Goal: Information Seeking & Learning: Understand process/instructions

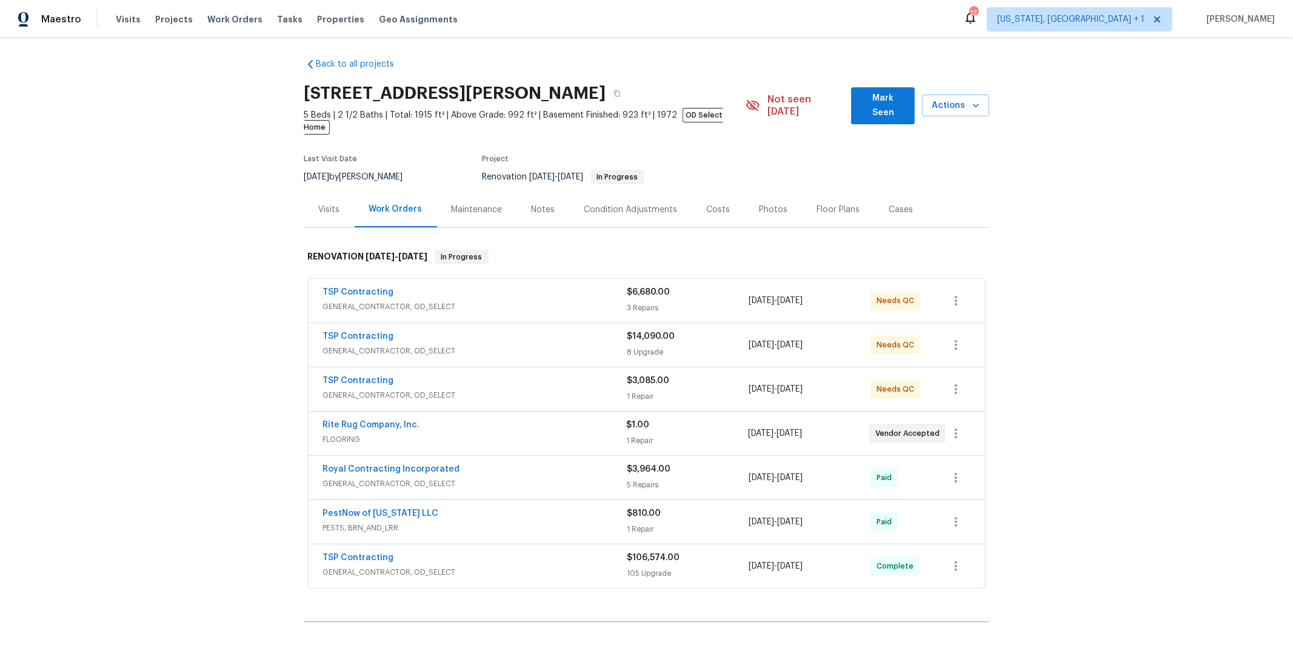
scroll to position [6, 0]
click at [441, 550] on div "TSP Contracting" at bounding box center [475, 557] width 304 height 15
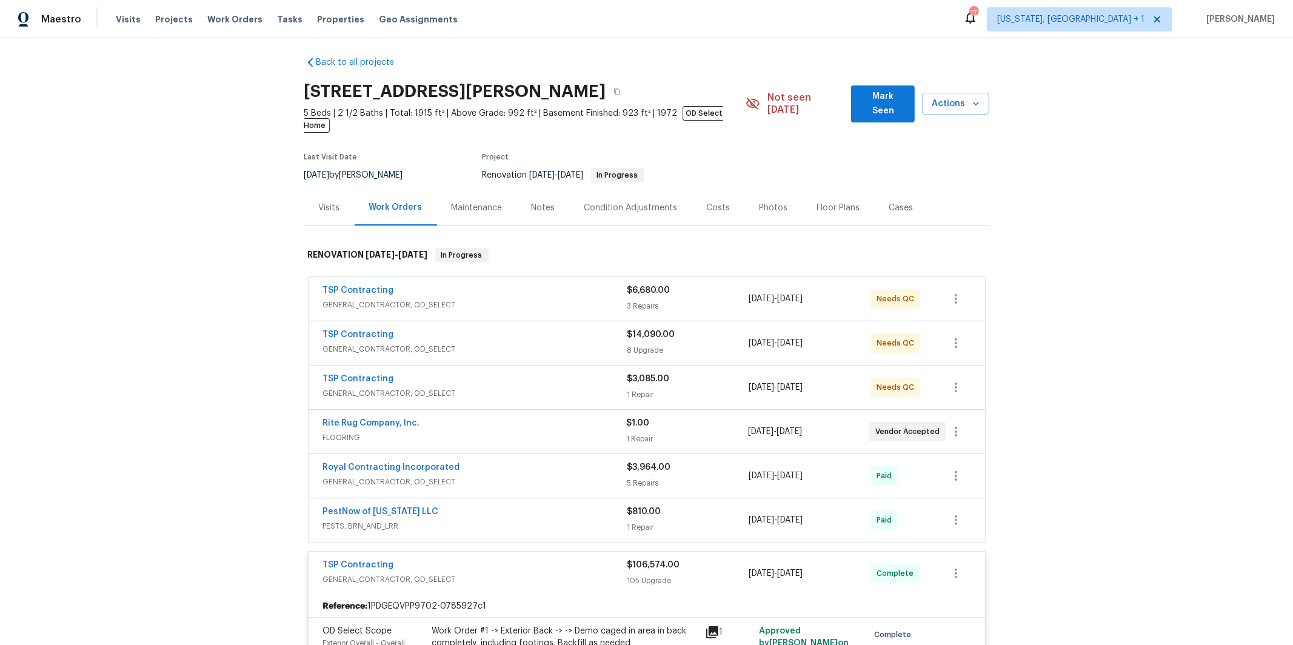
click at [450, 373] on div "TSP Contracting" at bounding box center [475, 380] width 304 height 15
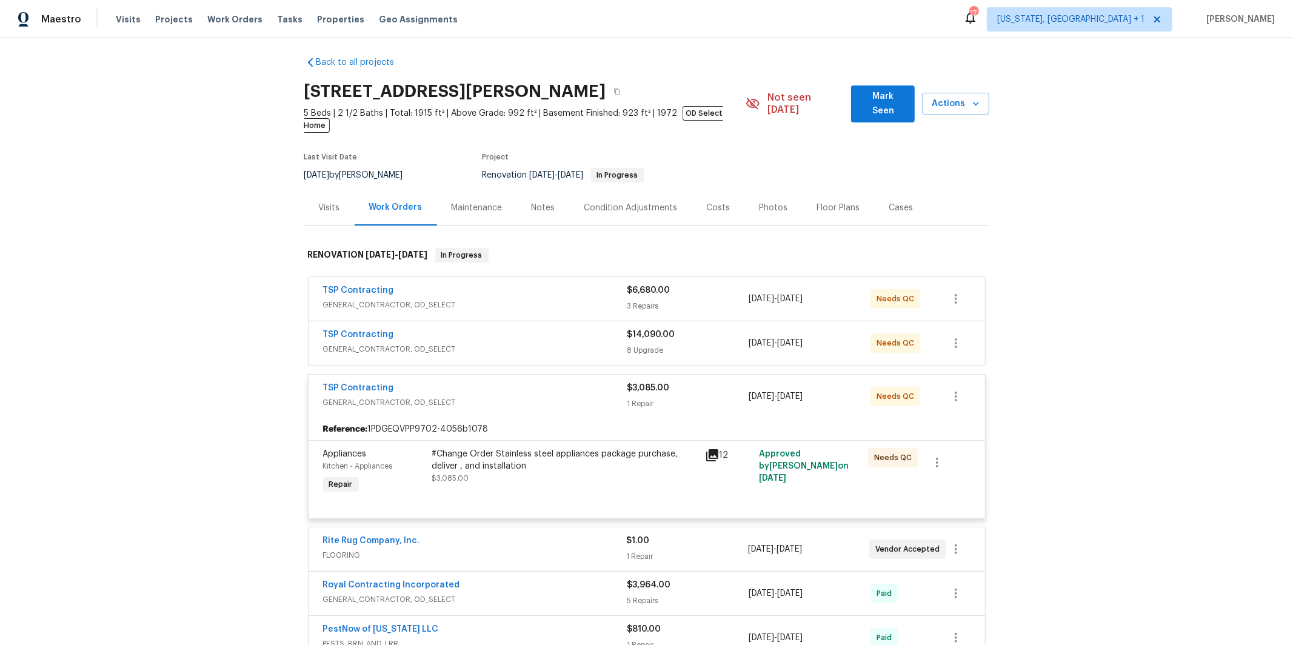
click at [445, 321] on div "TSP Contracting GENERAL_CONTRACTOR, OD_SELECT $14,090.00 8 Upgrade [DATE] - [DA…" at bounding box center [646, 343] width 676 height 44
drag, startPoint x: 405, startPoint y: 331, endPoint x: 504, endPoint y: 301, distance: 103.3
click at [406, 343] on span "GENERAL_CONTRACTOR, OD_SELECT" at bounding box center [475, 349] width 304 height 12
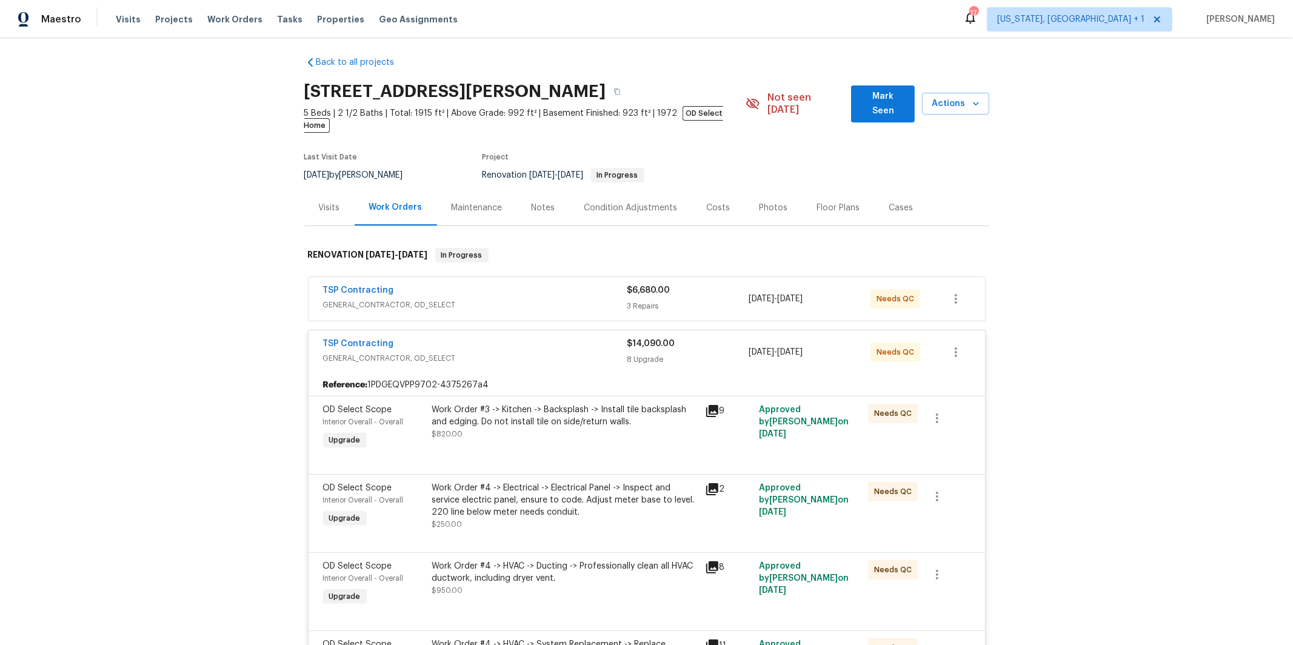
click at [470, 299] on span "GENERAL_CONTRACTOR, OD_SELECT" at bounding box center [475, 305] width 304 height 12
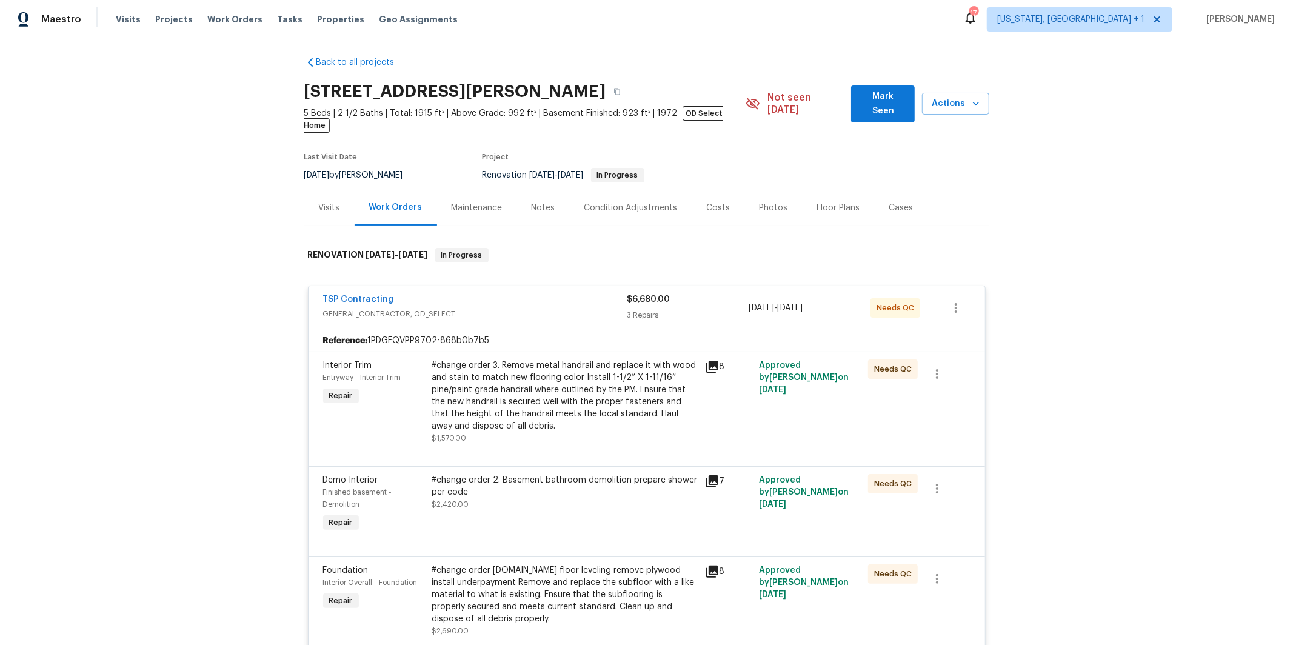
click at [445, 376] on div "#change order 3. Remove metal handrail and replace it with wood and stain to ma…" at bounding box center [564, 395] width 265 height 73
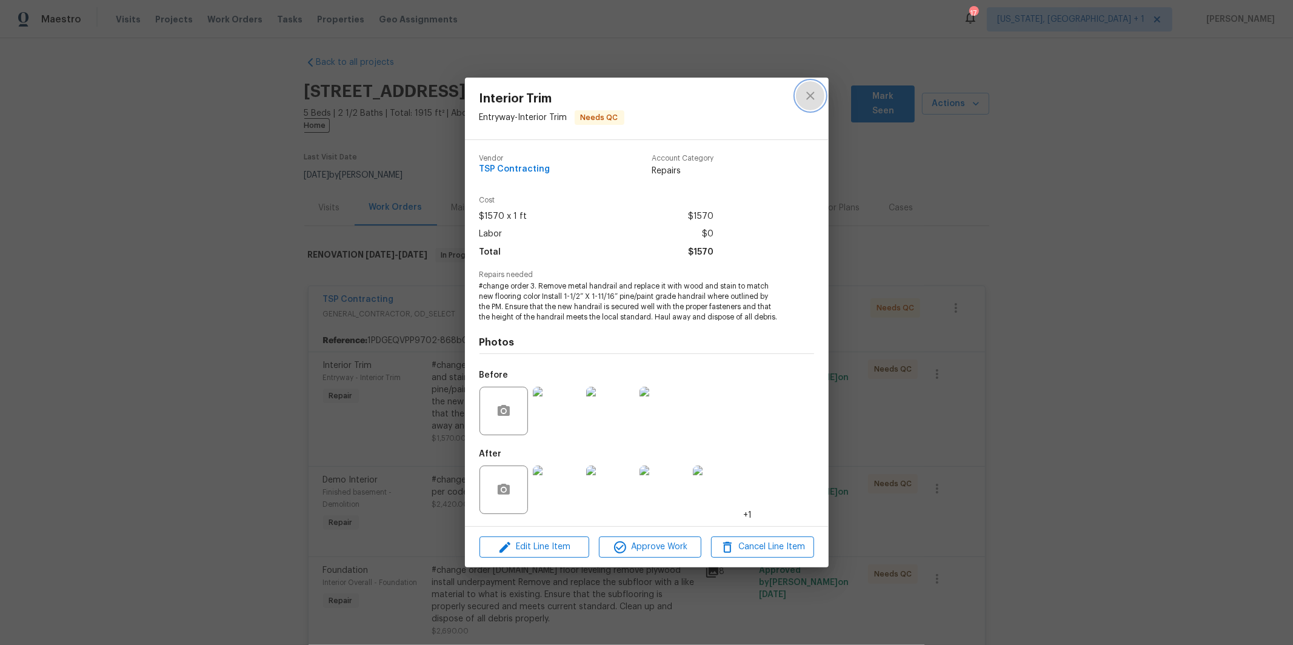
drag, startPoint x: 807, startPoint y: 95, endPoint x: 823, endPoint y: 86, distance: 17.9
click at [807, 96] on icon "close" at bounding box center [810, 95] width 15 height 15
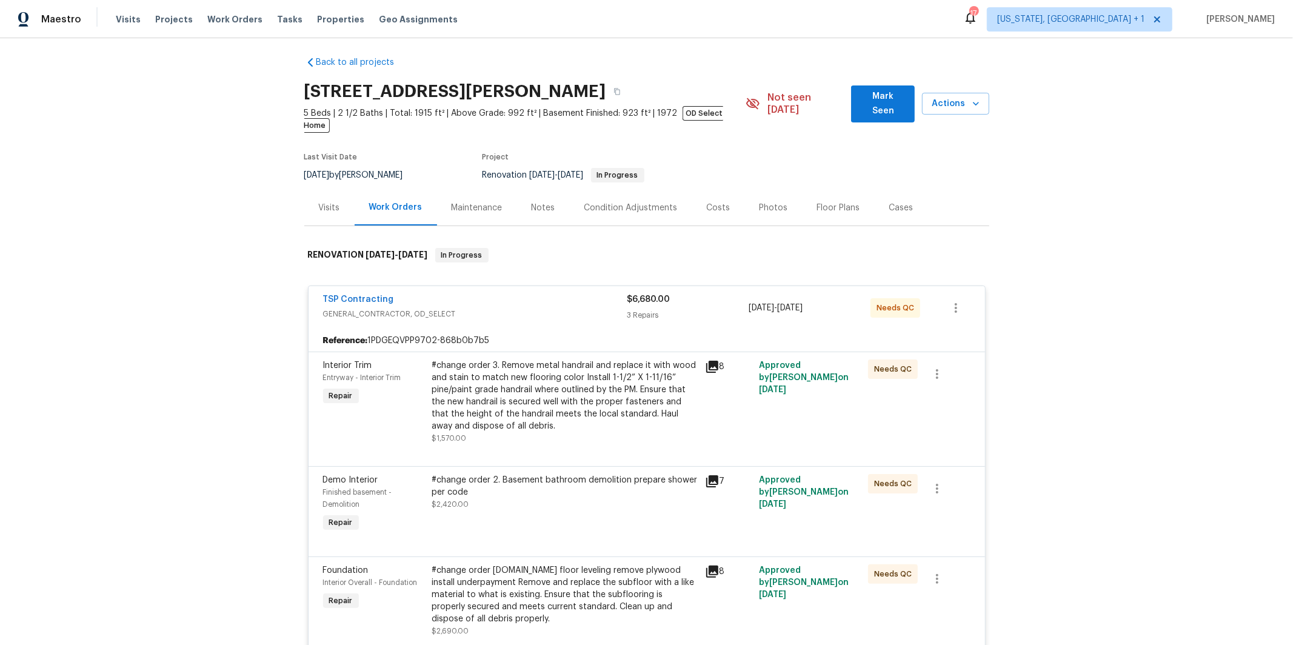
scroll to position [2365, 0]
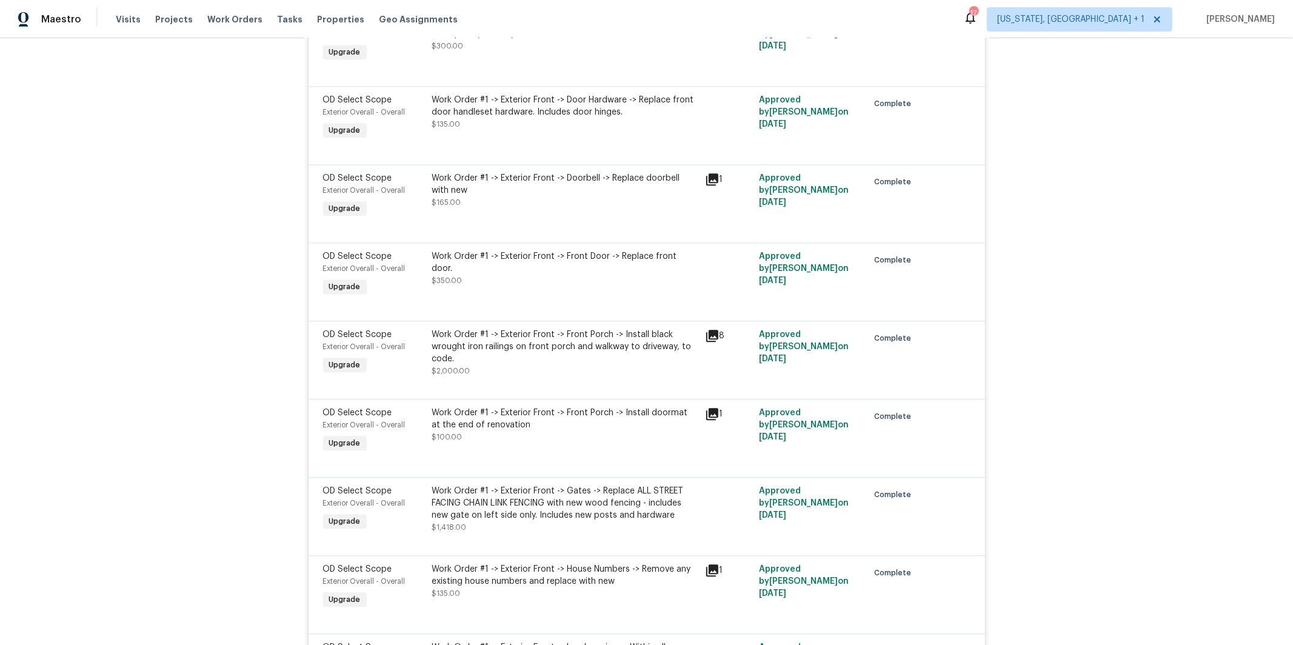
click at [531, 371] on div "Work Order #1 -> Exterior Front -> Front Porch -> Install black wrought iron ra…" at bounding box center [564, 352] width 265 height 48
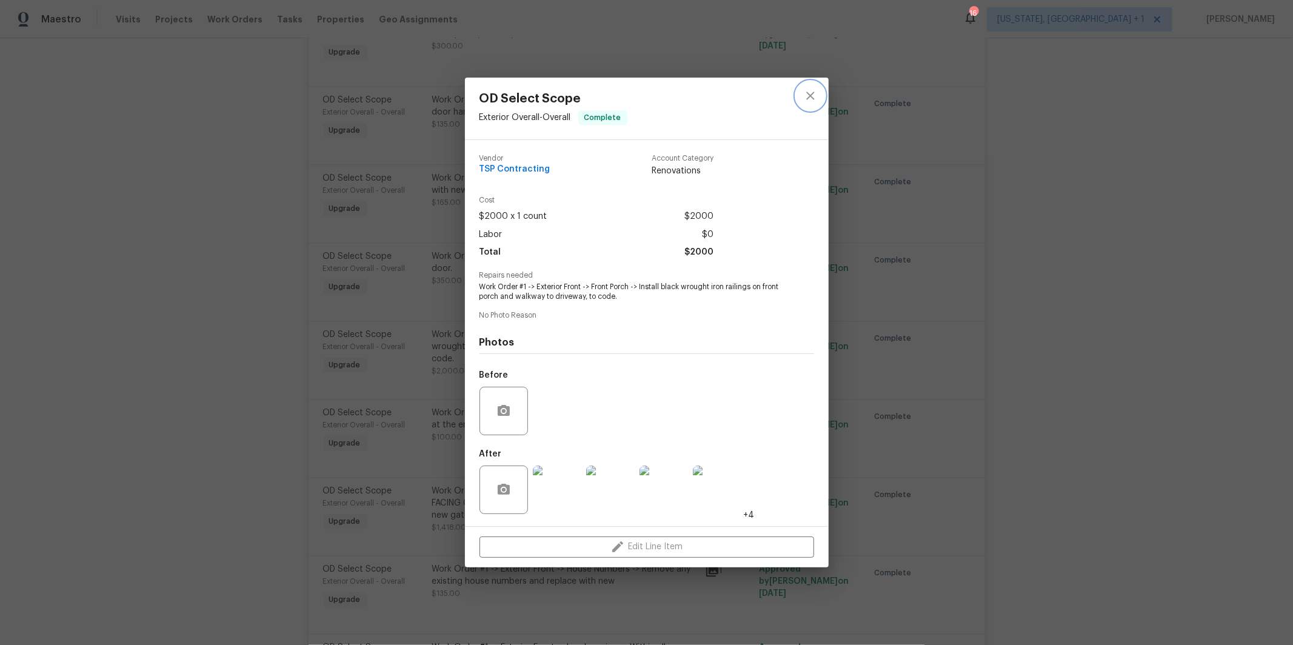
click at [808, 97] on icon "close" at bounding box center [810, 96] width 8 height 8
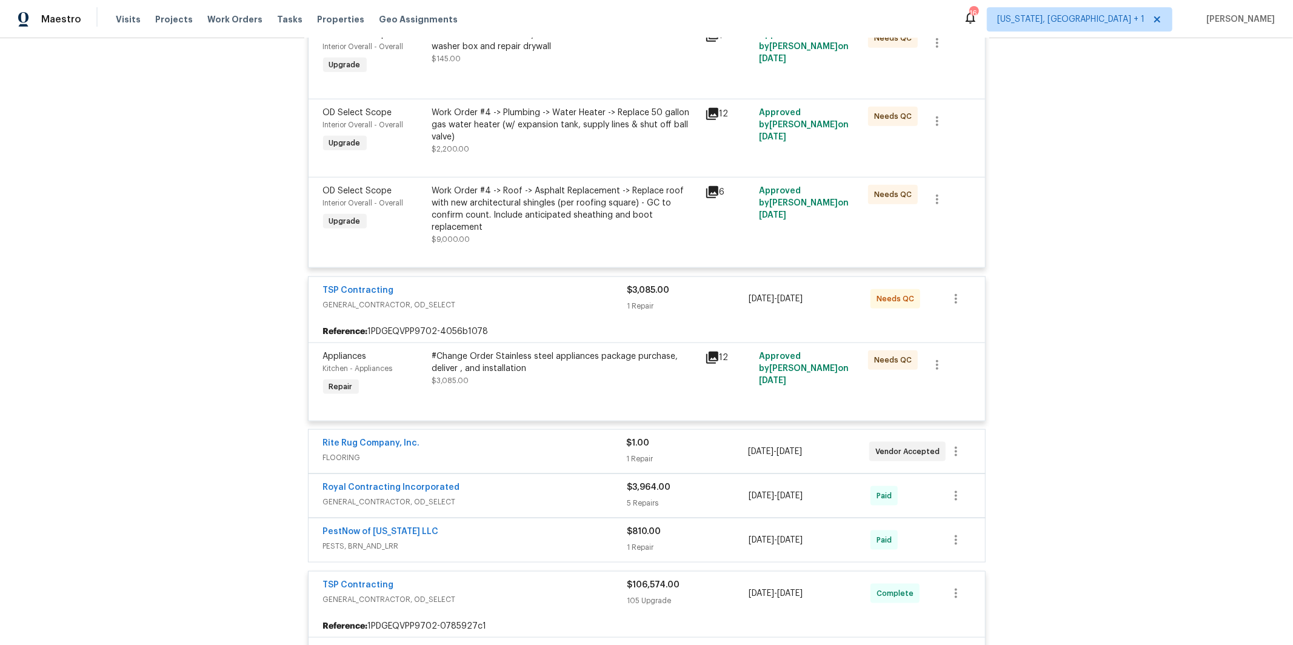
scroll to position [1509, 0]
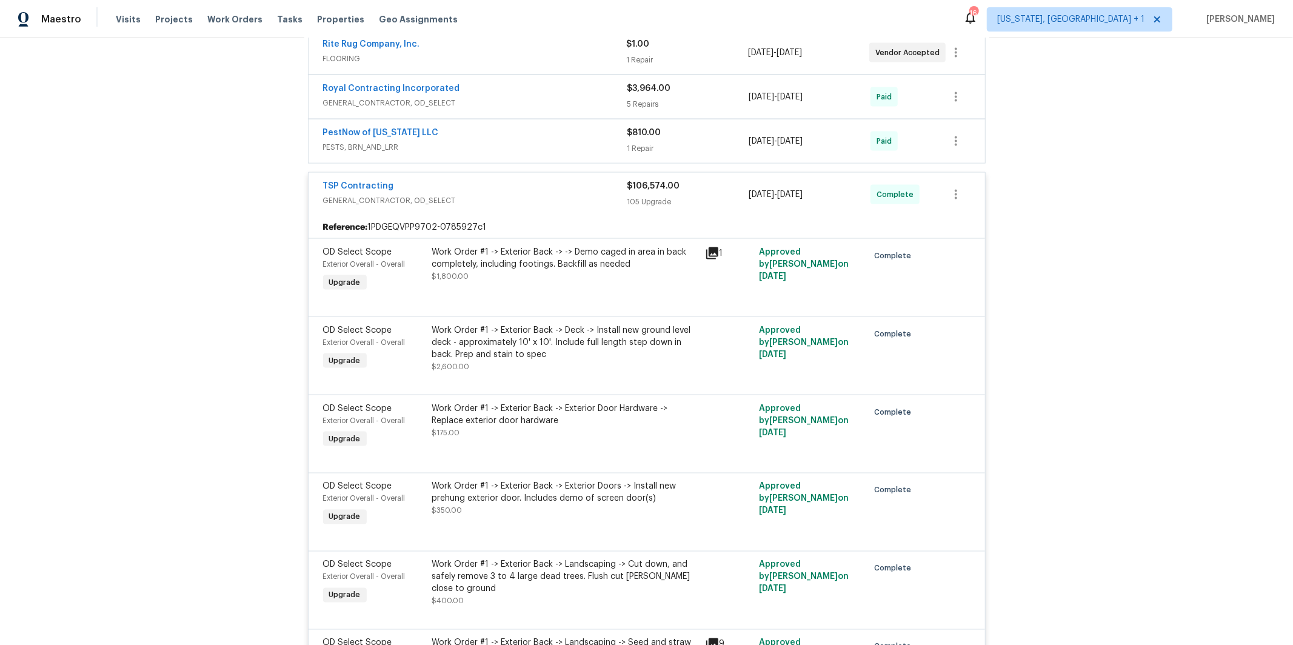
click at [561, 332] on div "Work Order #1 -> Exterior Back -> Deck -> Install new ground level deck - appro…" at bounding box center [564, 342] width 265 height 36
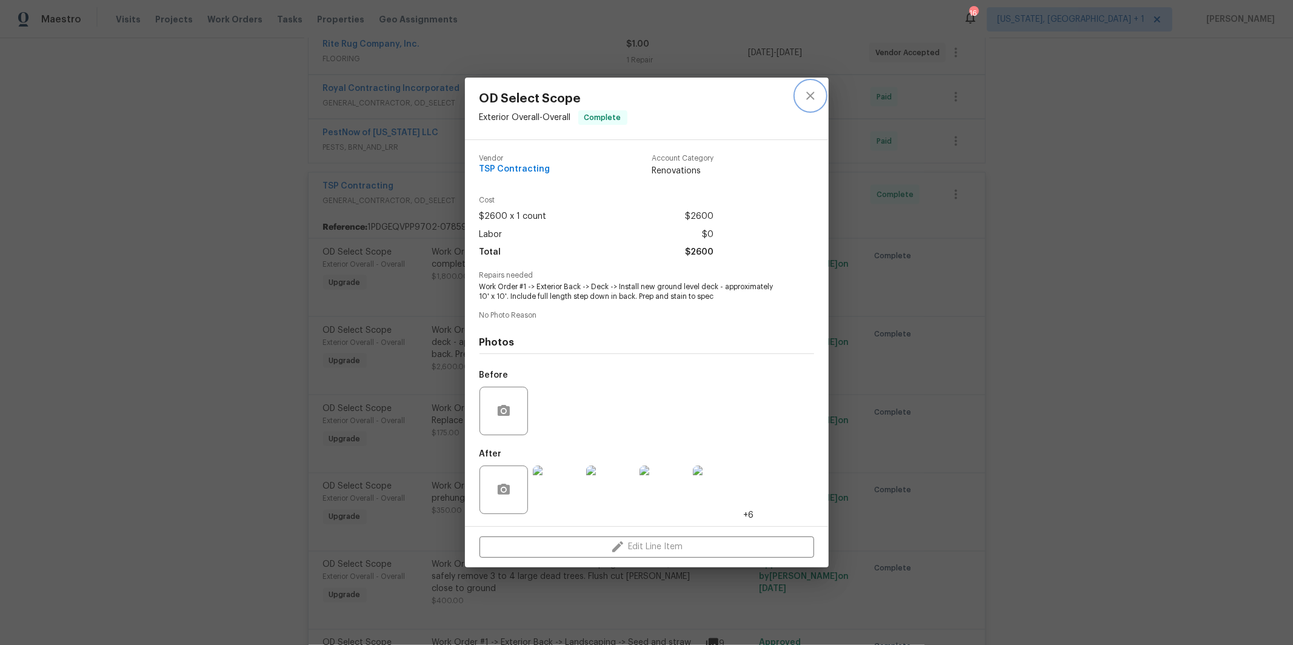
drag, startPoint x: 812, startPoint y: 95, endPoint x: 623, endPoint y: 160, distance: 199.9
click at [812, 95] on icon "close" at bounding box center [810, 95] width 15 height 15
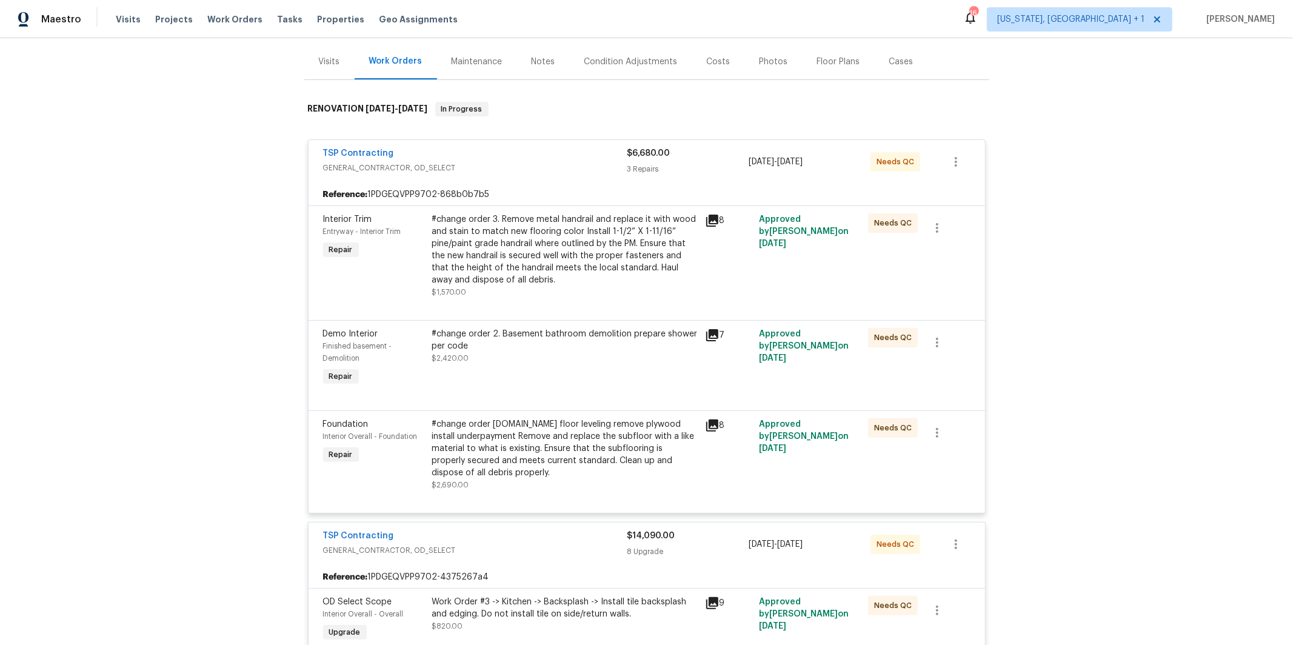
scroll to position [0, 0]
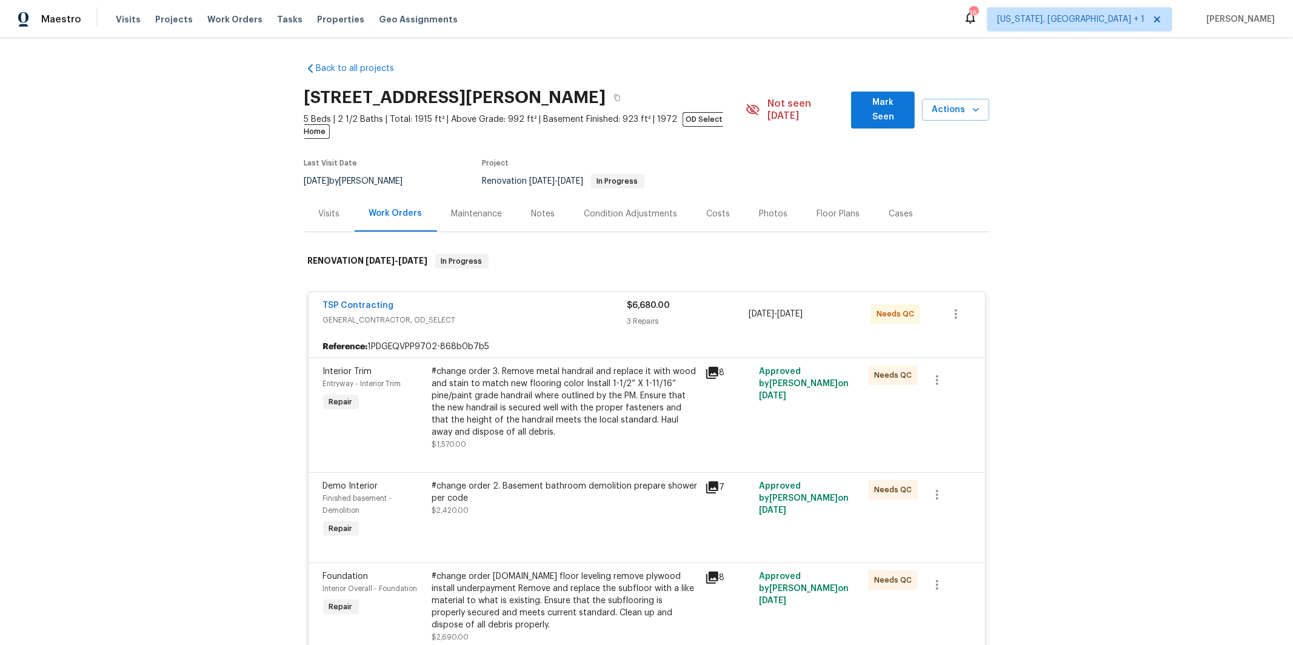
click at [498, 376] on div "#change order 3. Remove metal handrail and replace it with wood and stain to ma…" at bounding box center [564, 401] width 265 height 73
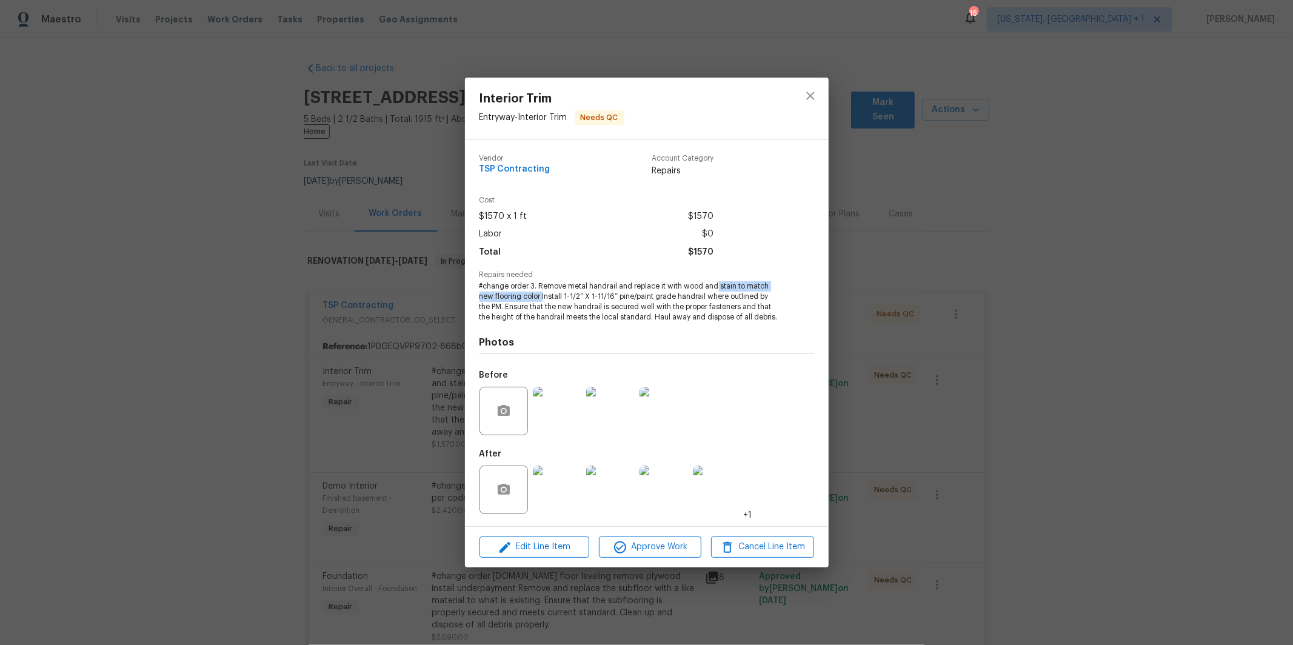
drag, startPoint x: 717, startPoint y: 286, endPoint x: 551, endPoint y: 342, distance: 175.3
click at [543, 296] on span "#change order 3. Remove metal handrail and replace it with wood and stain to ma…" at bounding box center [629, 301] width 301 height 41
copy span "stain to match new flooring color"
drag, startPoint x: 817, startPoint y: 95, endPoint x: 772, endPoint y: 207, distance: 121.3
click at [817, 95] on icon "close" at bounding box center [810, 95] width 15 height 15
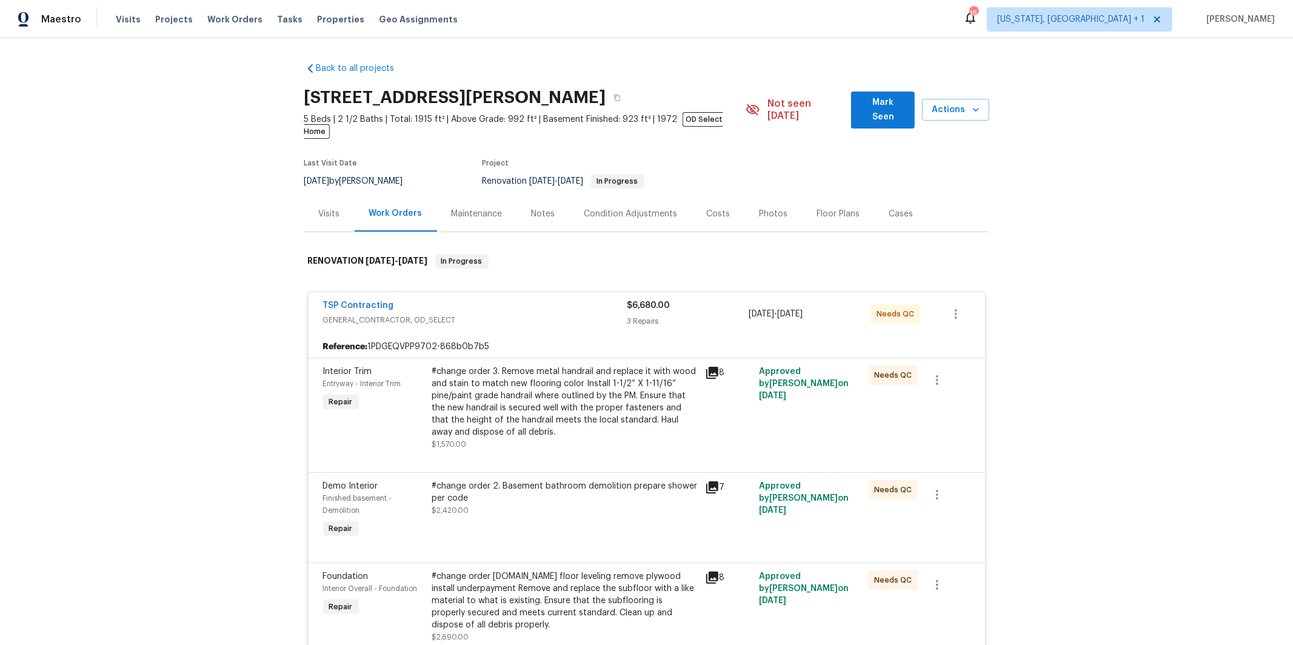
click at [244, 402] on div "Back to all projects [STREET_ADDRESS] 5 Beds | 2 1/2 Baths | Total: 1915 ft² | …" at bounding box center [646, 341] width 1293 height 607
